Goal: Information Seeking & Learning: Learn about a topic

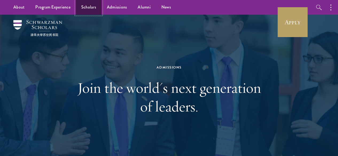
click at [82, 4] on link "Scholars" at bounding box center [89, 7] width 26 height 15
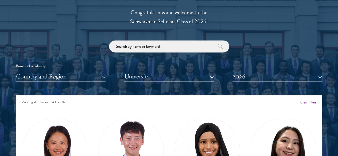
scroll to position [602, 0]
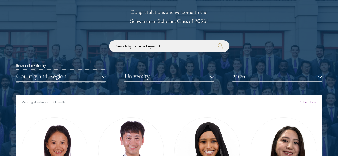
click at [54, 71] on button "Country and Region" at bounding box center [60, 76] width 89 height 11
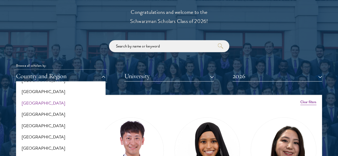
scroll to position [1120, 0]
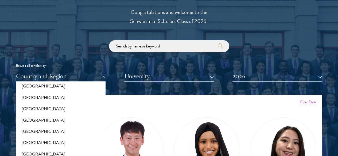
click at [75, 40] on div "Browse all scholars by: Country and Region All Countries and Regions [GEOGRAPHI…" at bounding box center [169, 60] width 306 height 41
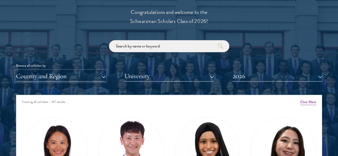
click at [67, 71] on button "Country and Region" at bounding box center [60, 76] width 89 height 11
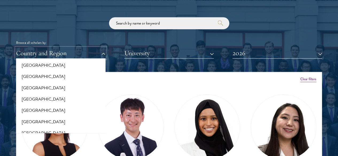
scroll to position [38, 0]
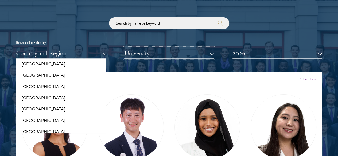
click at [139, 48] on button "University" at bounding box center [168, 53] width 89 height 11
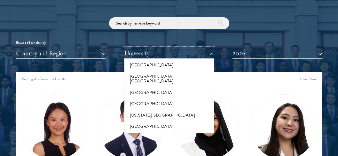
scroll to position [105, 0]
